Goal: Information Seeking & Learning: Learn about a topic

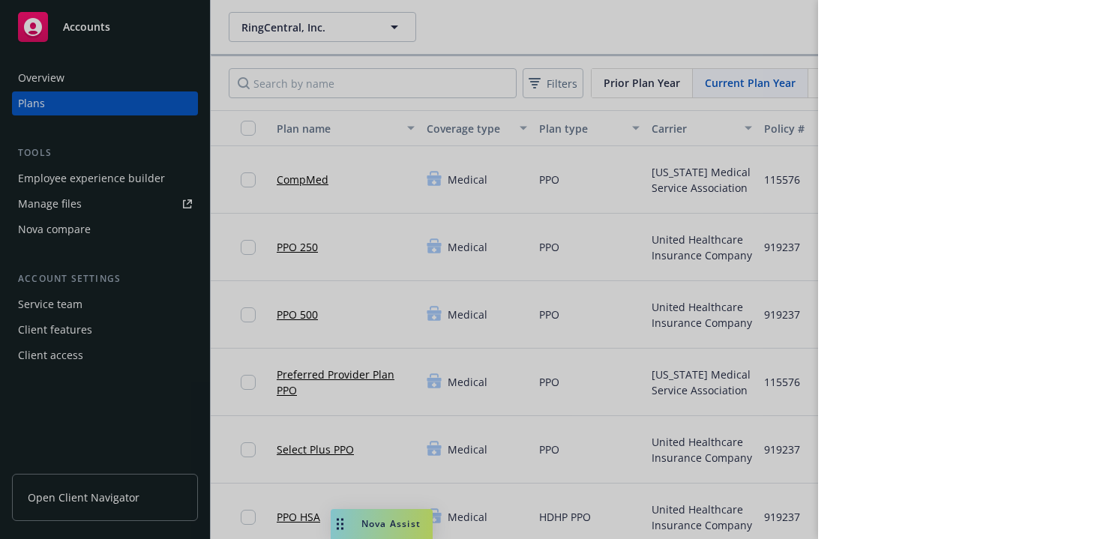
drag, startPoint x: 632, startPoint y: 48, endPoint x: 725, endPoint y: 30, distance: 95.5
click at [632, 48] on div at bounding box center [559, 269] width 1118 height 539
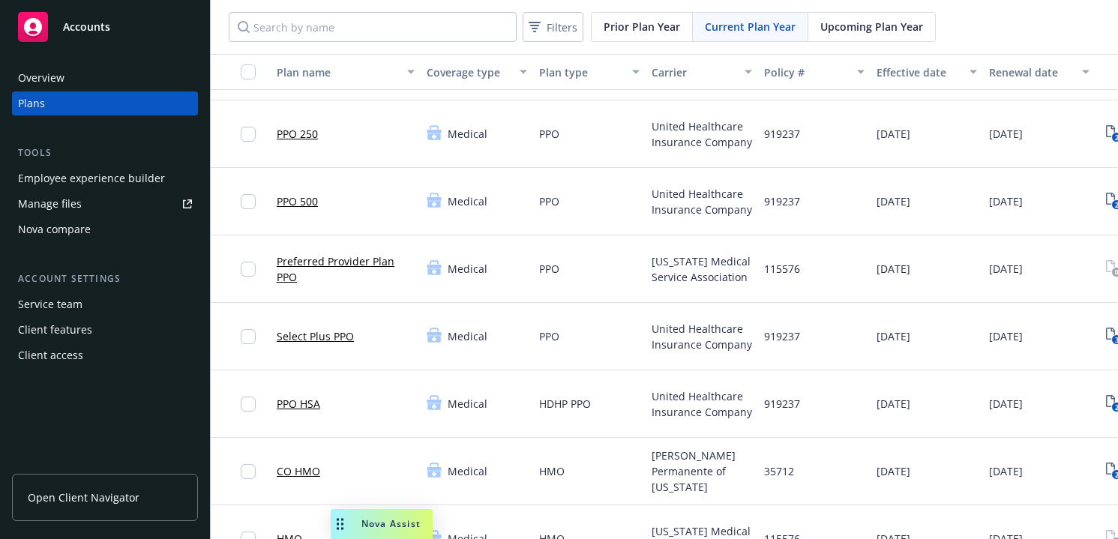
scroll to position [64, 0]
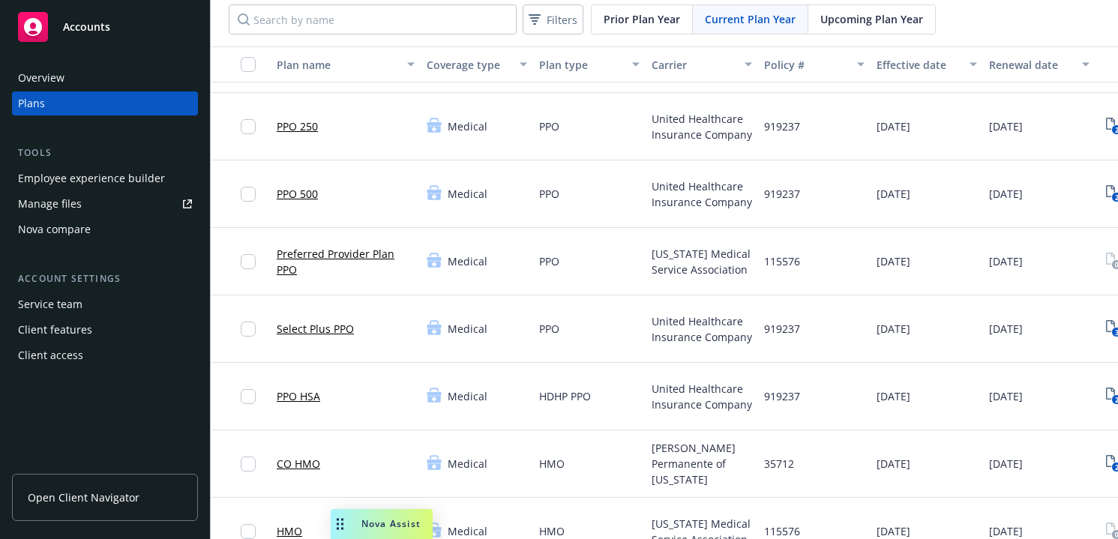
drag, startPoint x: 304, startPoint y: 398, endPoint x: 305, endPoint y: 405, distance: 7.5
click at [303, 398] on link "PPO HSA" at bounding box center [299, 397] width 44 height 16
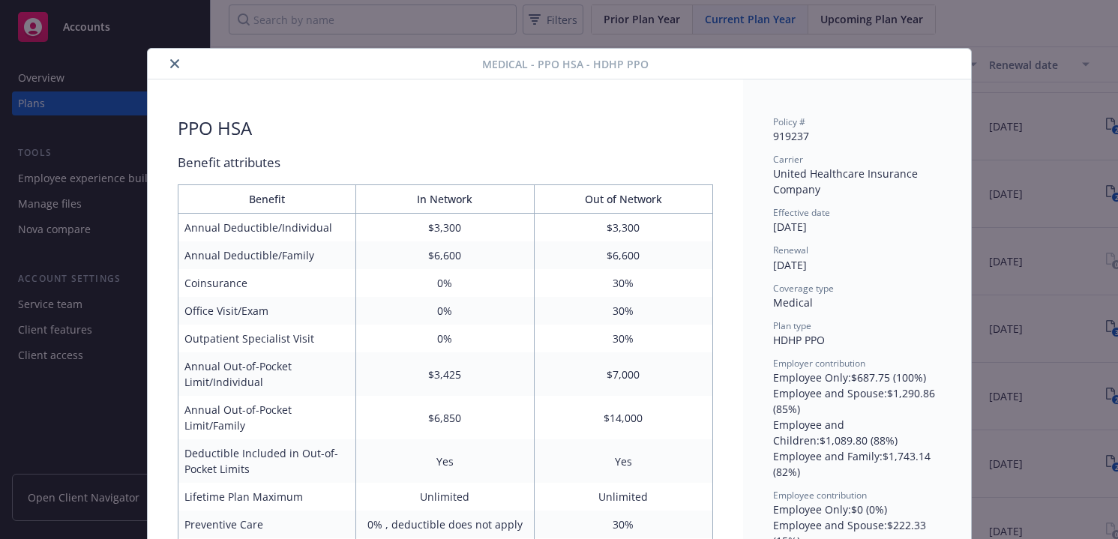
scroll to position [45, 0]
